Goal: Find specific page/section: Find specific page/section

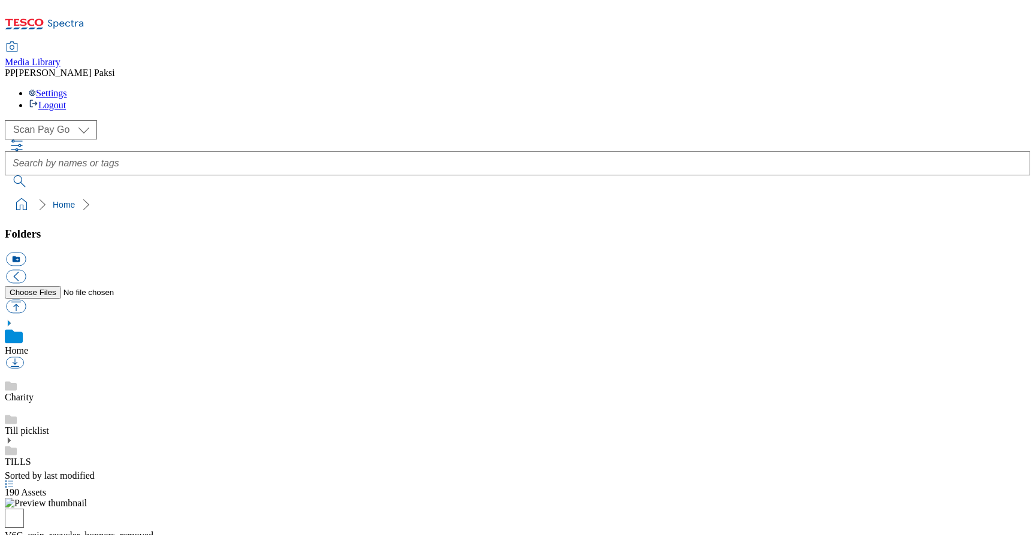
click at [24, 138] on icon "button" at bounding box center [17, 145] width 14 height 14
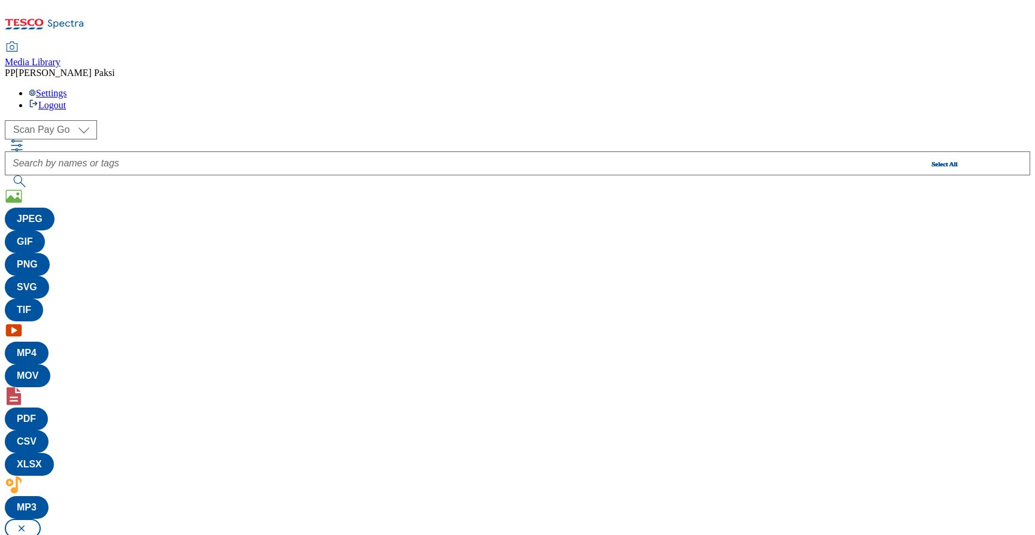
click at [24, 138] on icon "button" at bounding box center [17, 145] width 14 height 14
